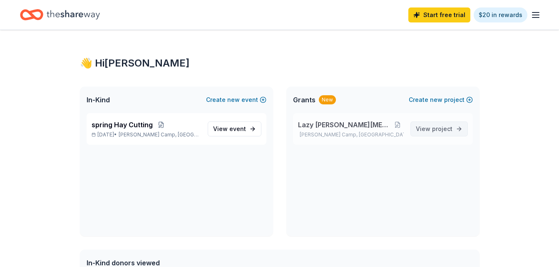
click at [428, 131] on span "View project" at bounding box center [433, 129] width 37 height 10
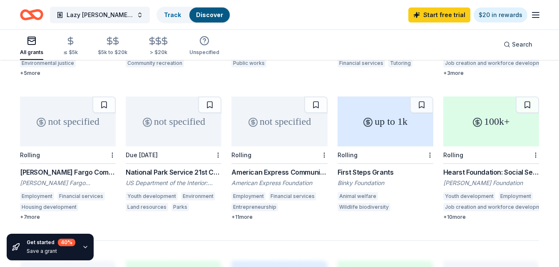
scroll to position [486, 0]
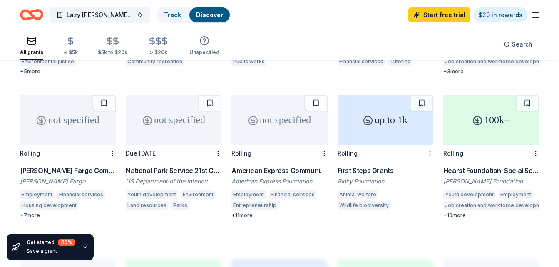
click at [271, 166] on div "American Express Community Giving" at bounding box center [279, 171] width 96 height 10
click at [78, 16] on span "Lazy [PERSON_NAME]" at bounding box center [100, 15] width 67 height 10
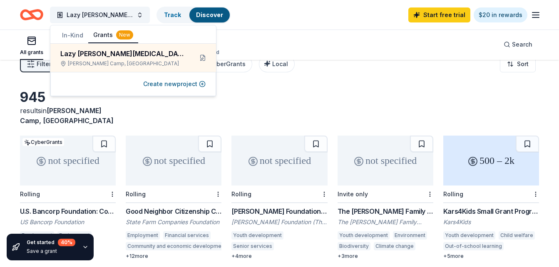
scroll to position [0, 0]
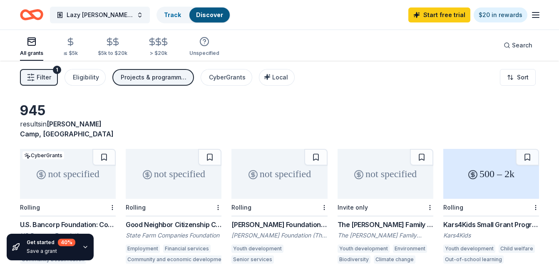
click at [535, 18] on icon "button" at bounding box center [535, 15] width 10 height 10
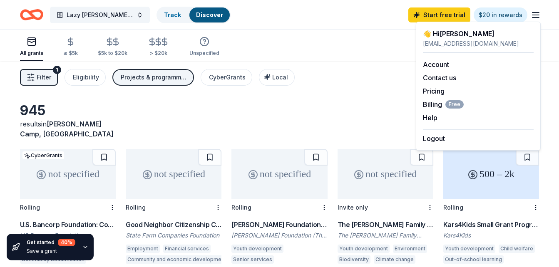
click at [32, 14] on icon "Home" at bounding box center [35, 14] width 13 height 8
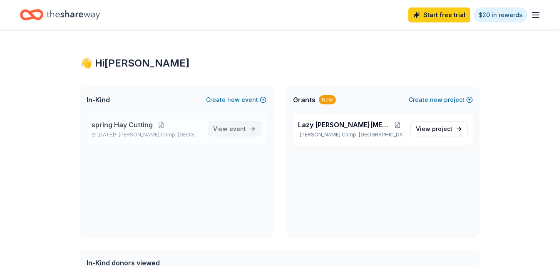
click at [232, 129] on span "event" at bounding box center [237, 128] width 17 height 7
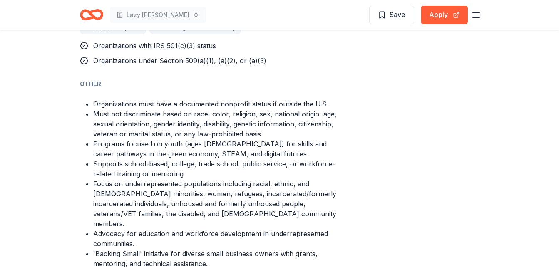
scroll to position [598, 0]
